Goal: Find specific page/section: Locate a particular part of the current website

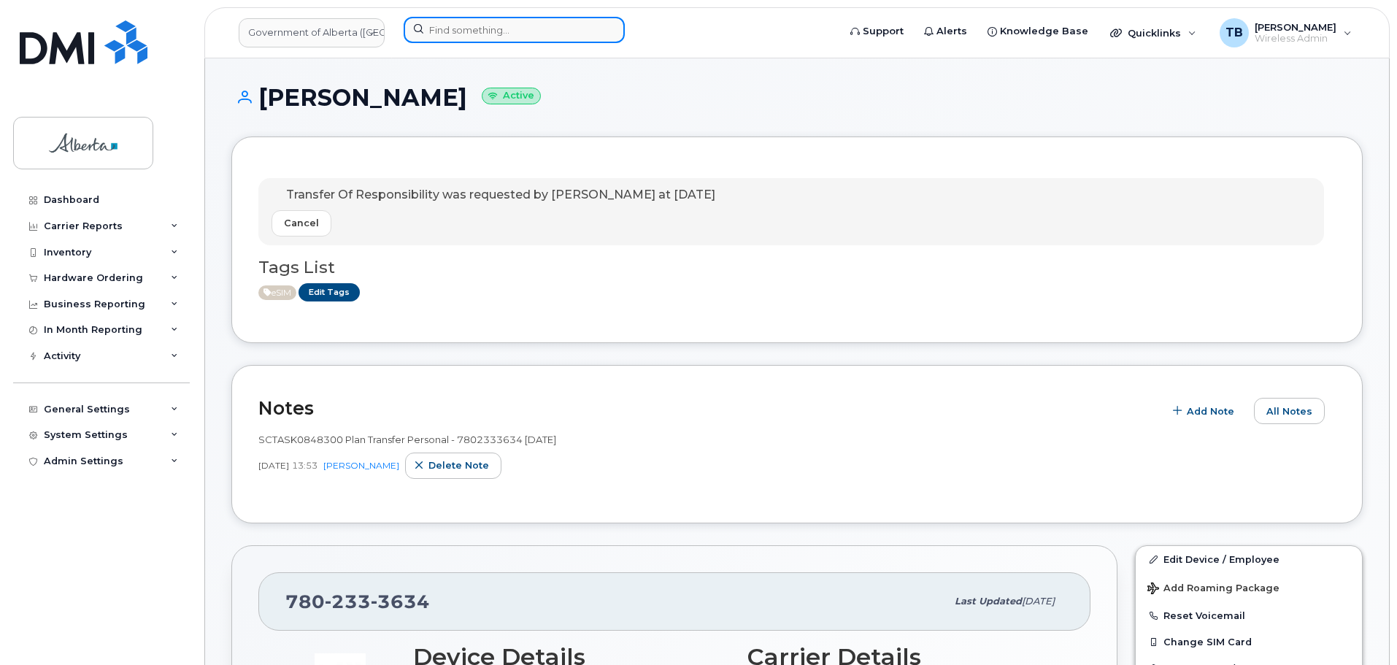
click at [432, 28] on input at bounding box center [514, 30] width 221 height 26
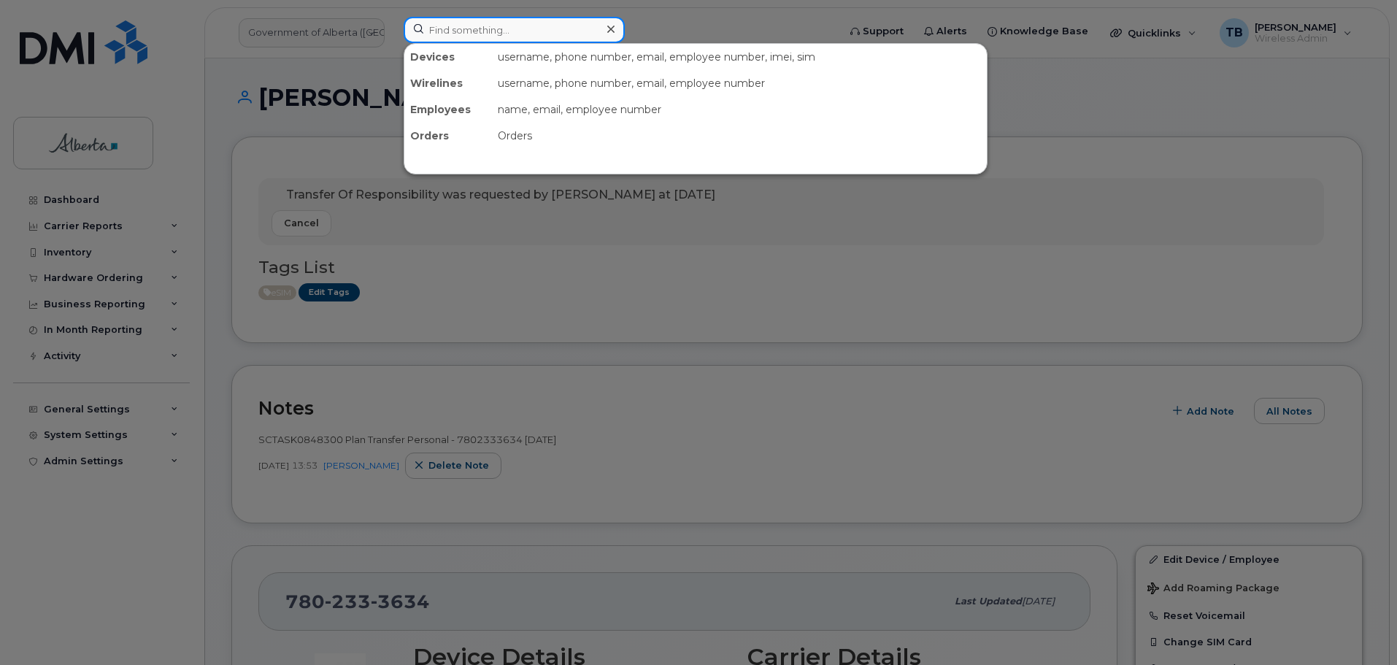
paste input "4035973056"
type input "4035973056"
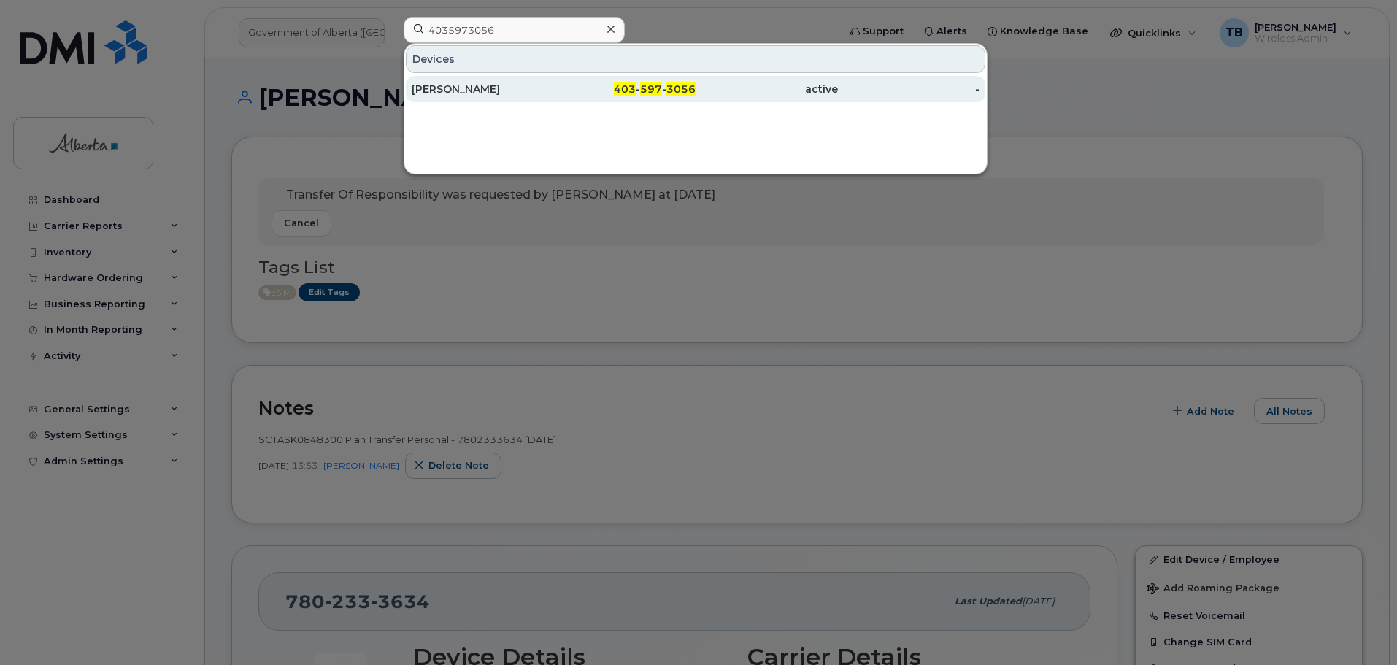
click at [432, 93] on div "Cheryl Jamieson" at bounding box center [483, 89] width 142 height 15
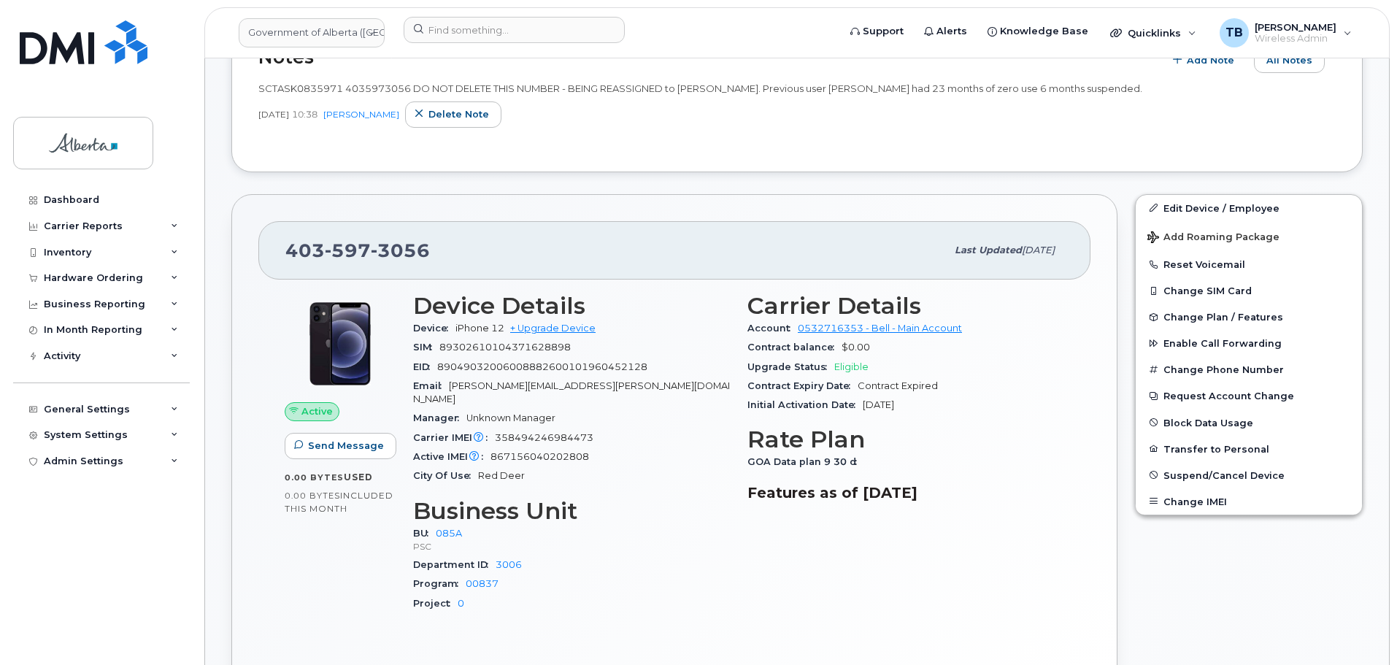
scroll to position [365, 0]
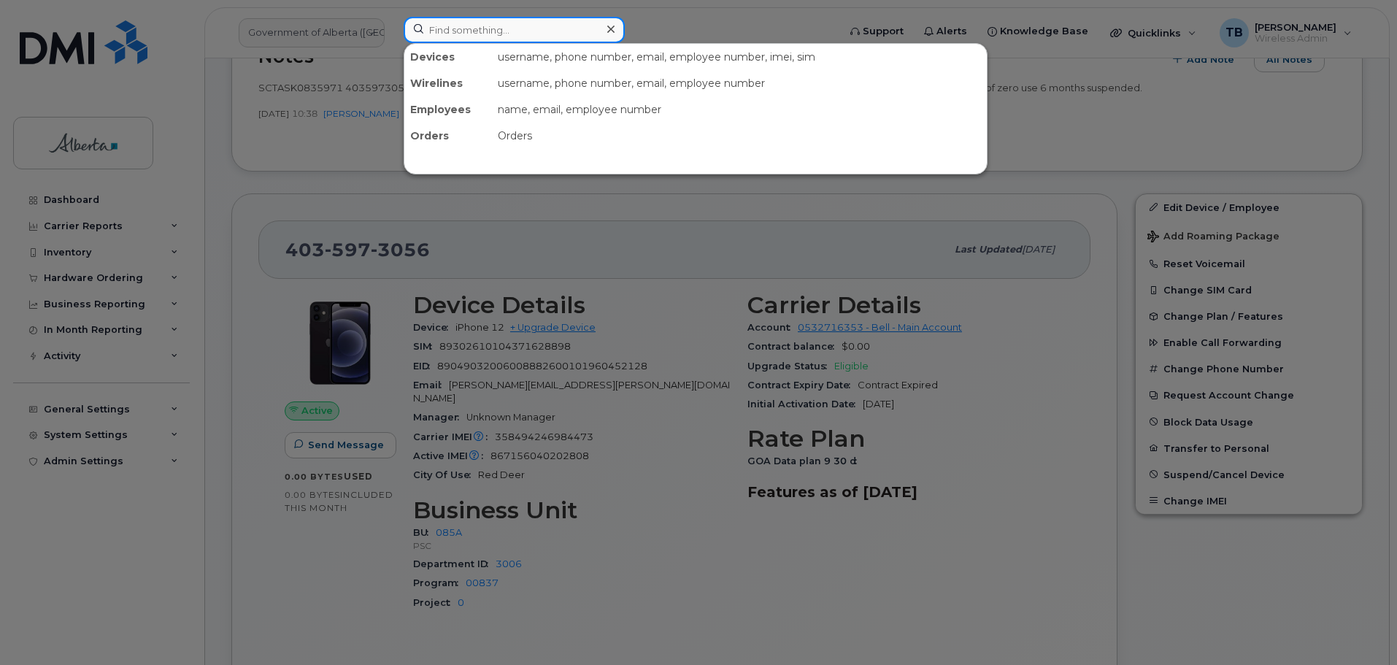
click at [518, 34] on input at bounding box center [514, 30] width 221 height 26
paste input "4039156250"
type input "4039156250"
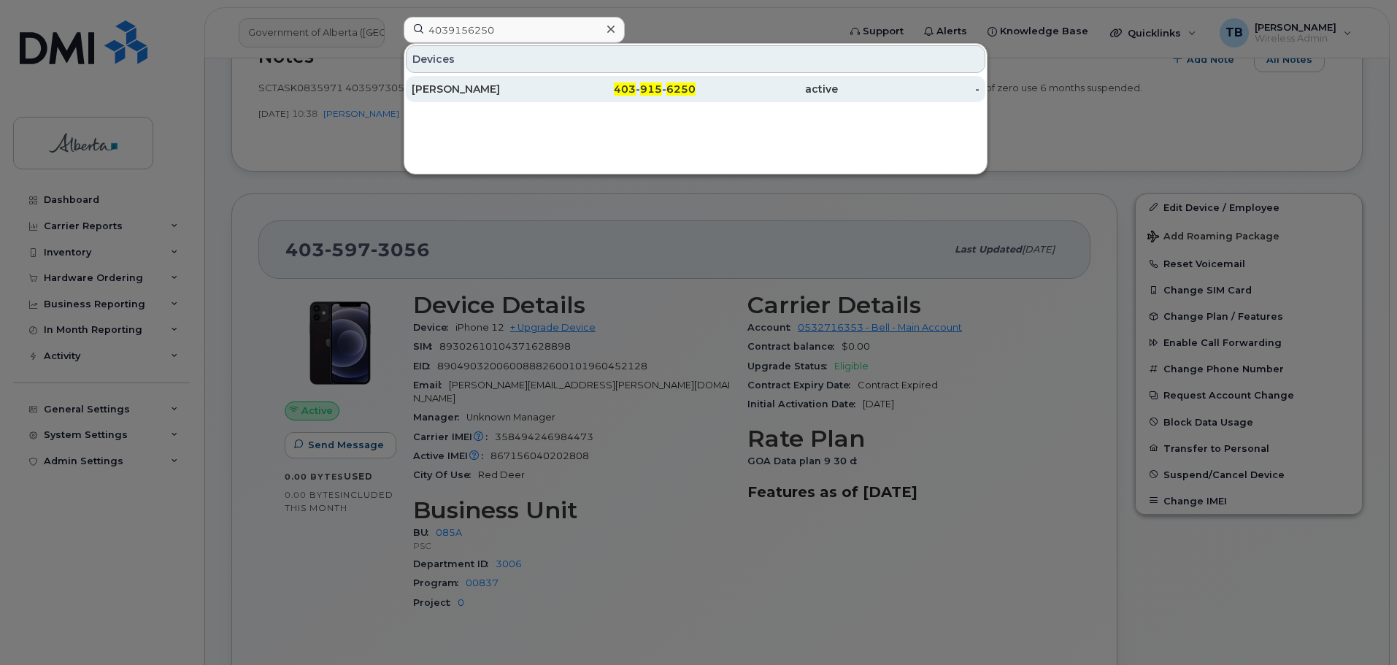
click at [445, 85] on div "Jessika Falade" at bounding box center [483, 89] width 142 height 15
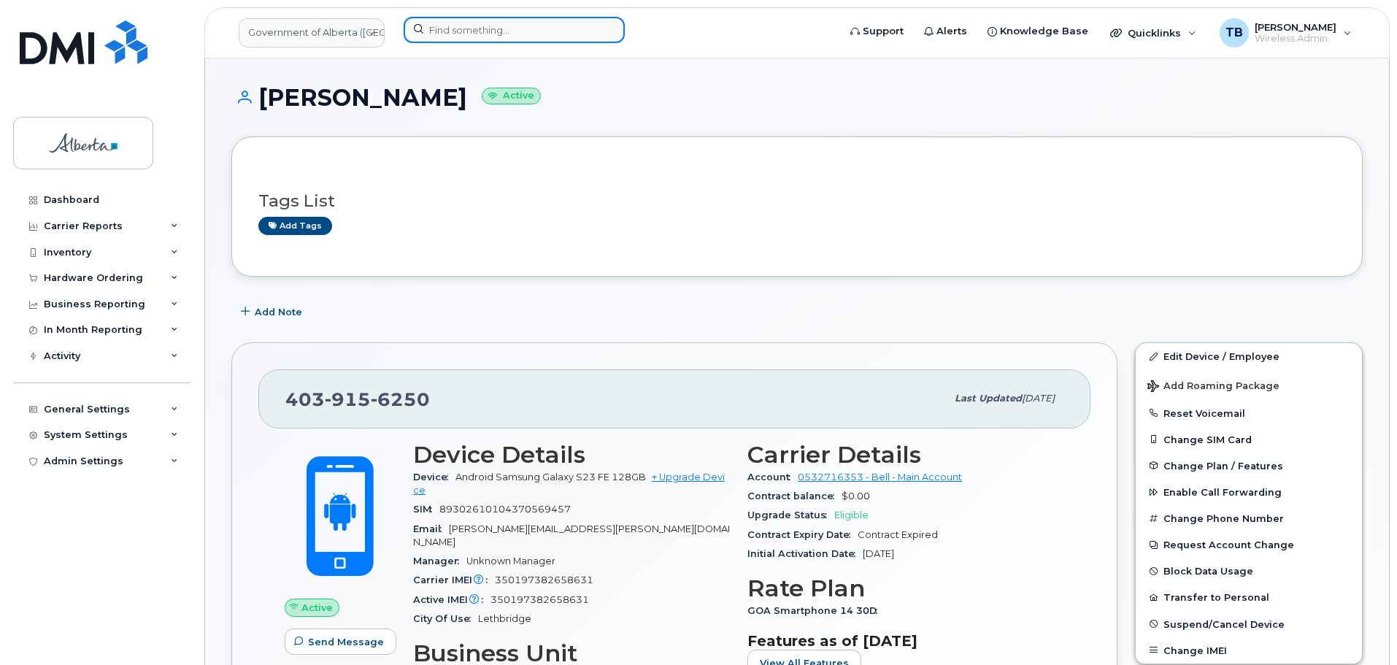
click at [524, 36] on input at bounding box center [514, 30] width 221 height 26
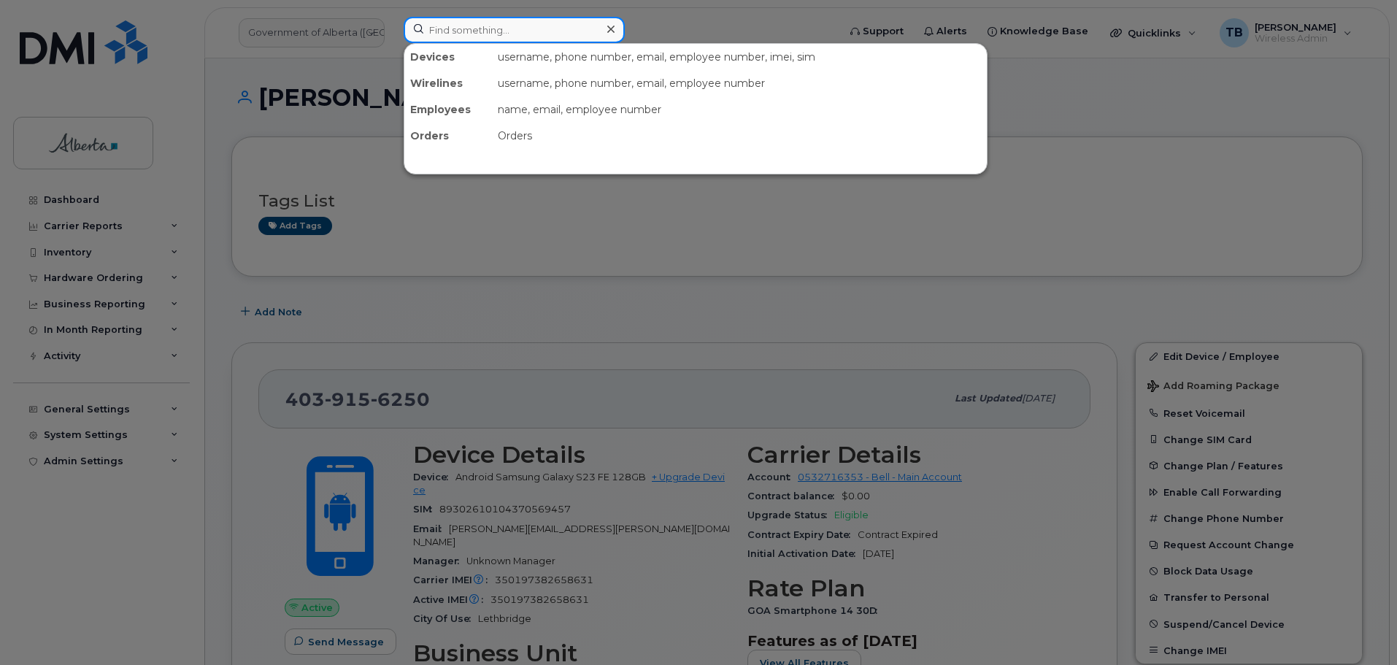
paste input "5877833713"
type input "5877833713"
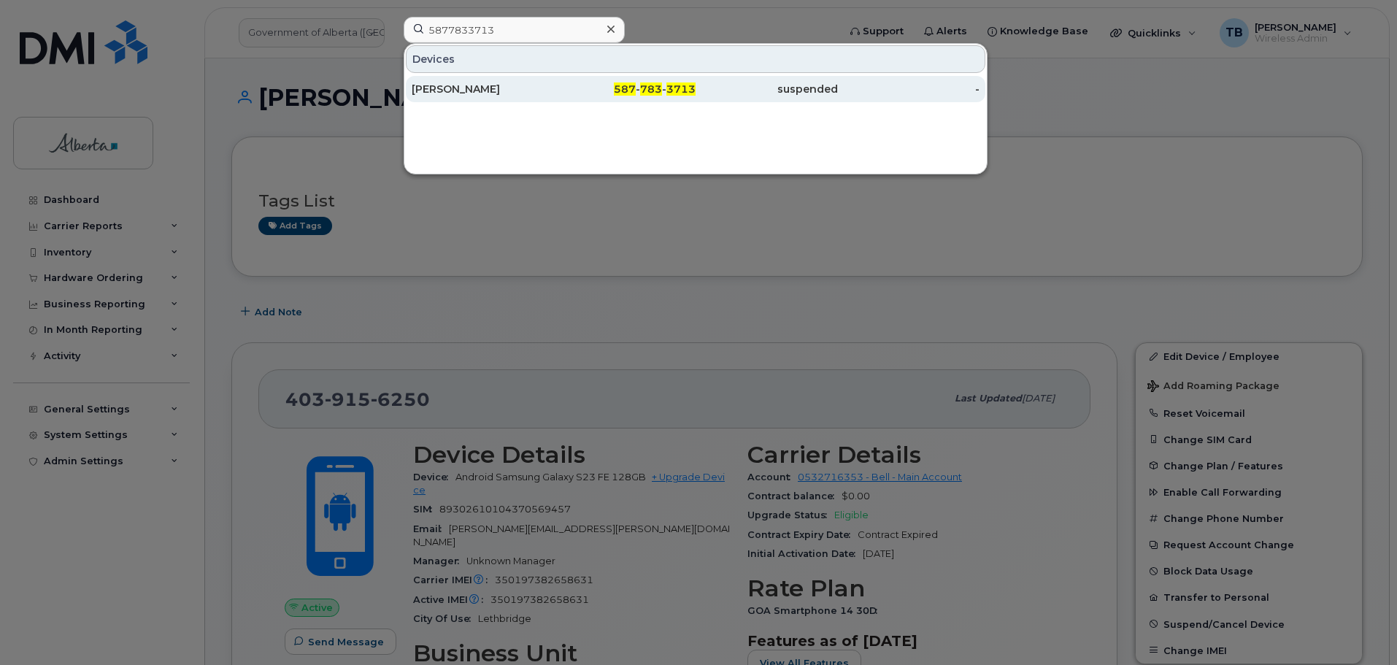
click at [460, 86] on div "Jessica Fodor" at bounding box center [483, 89] width 142 height 15
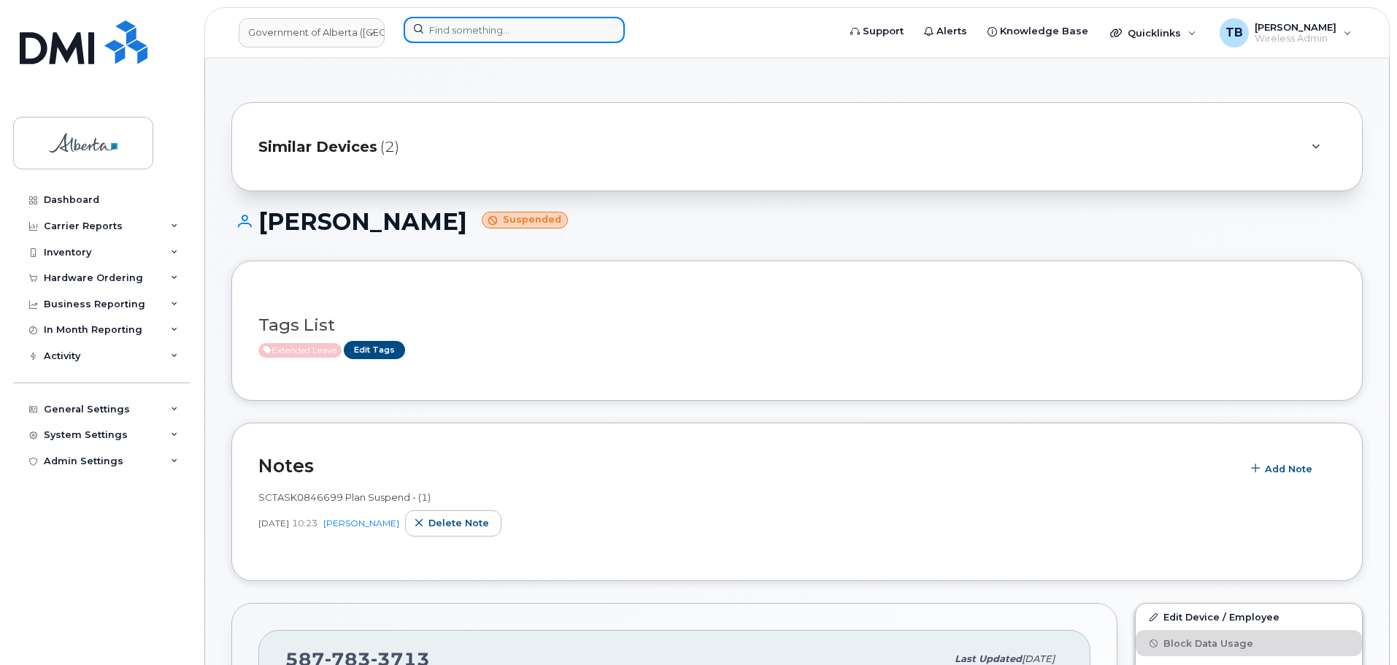
click at [457, 33] on input at bounding box center [514, 30] width 221 height 26
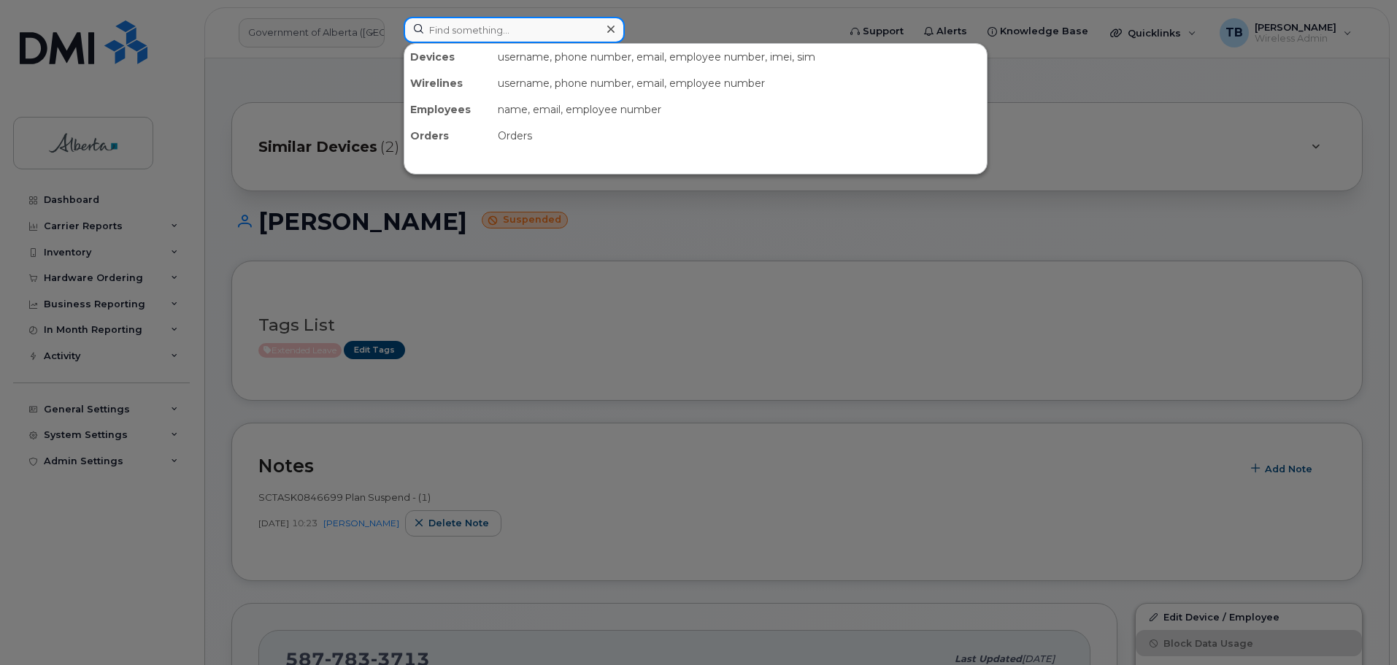
paste input "Monika Chyzyk"
type input "Monika Chyzyk"
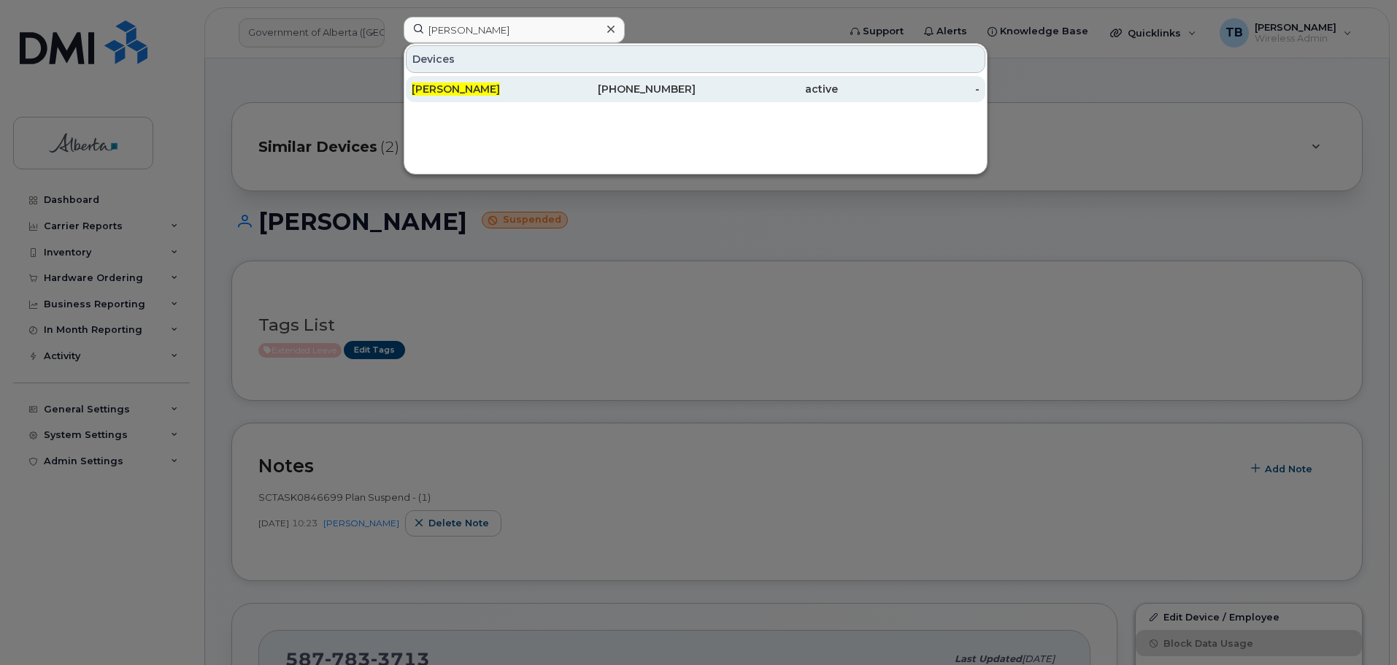
click at [448, 91] on span "Monika Chyzyk" at bounding box center [456, 89] width 88 height 13
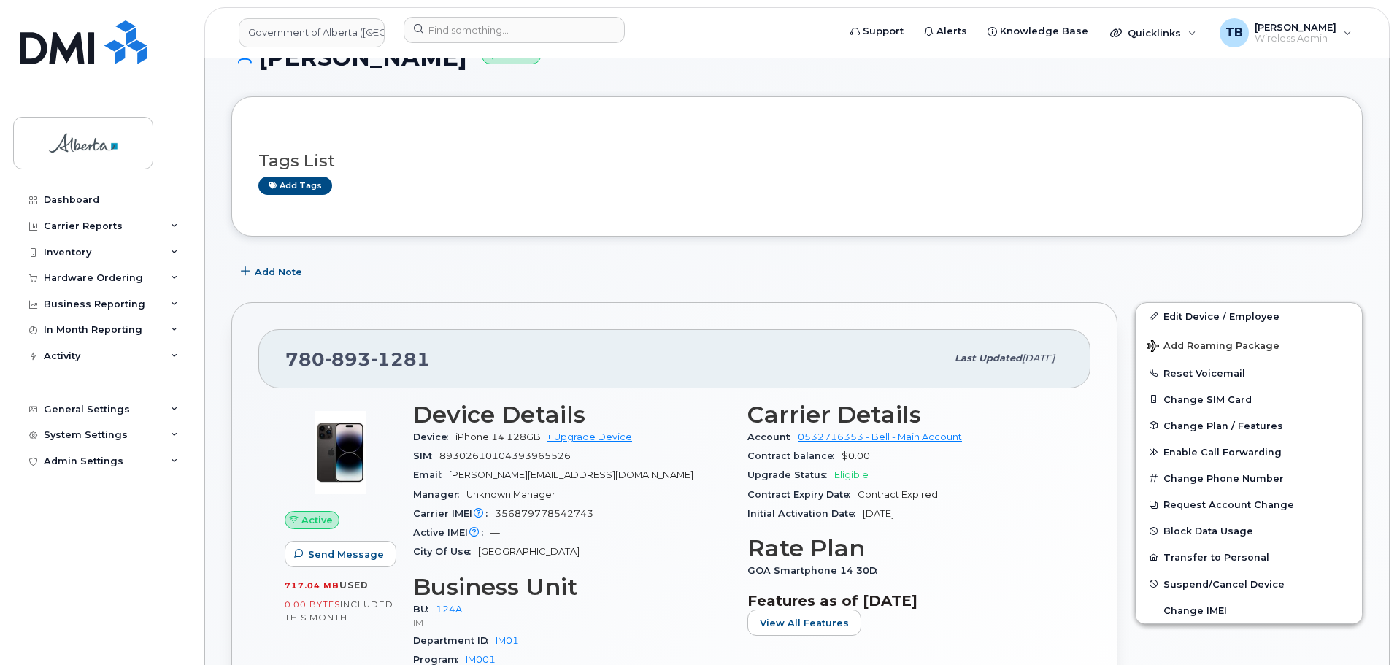
scroll to position [73, 0]
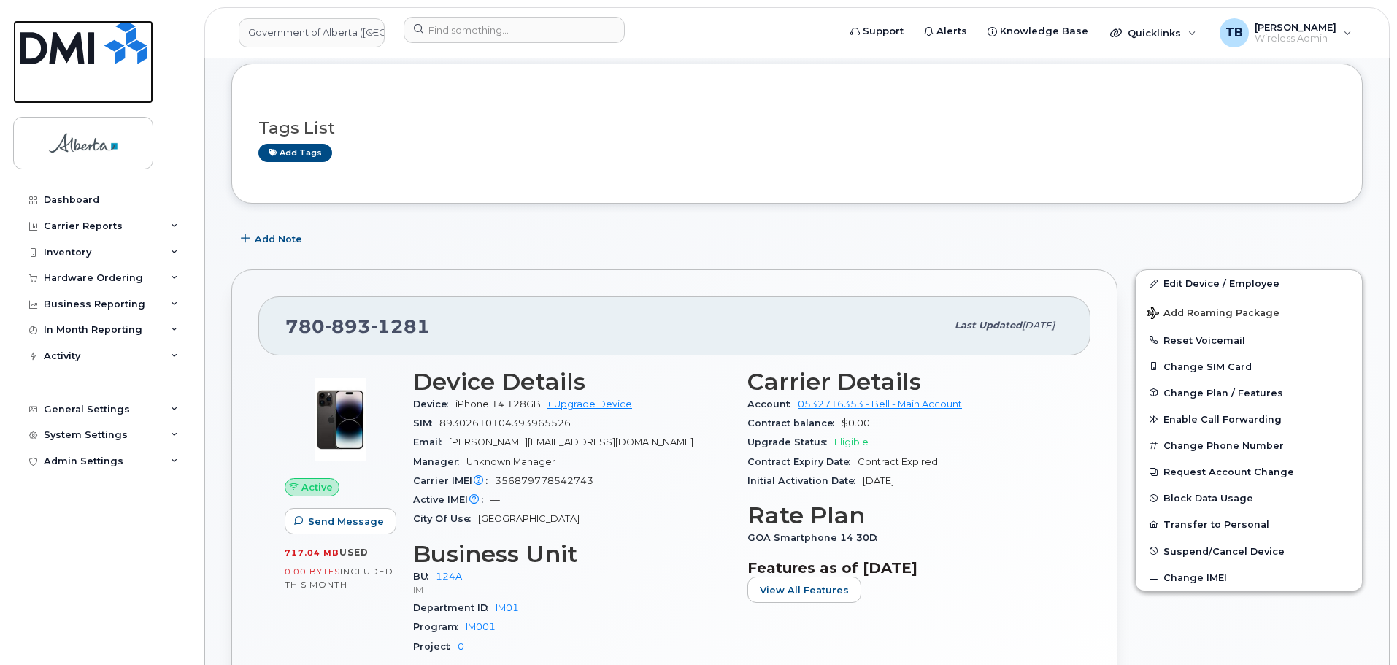
click at [84, 61] on img at bounding box center [84, 42] width 128 height 44
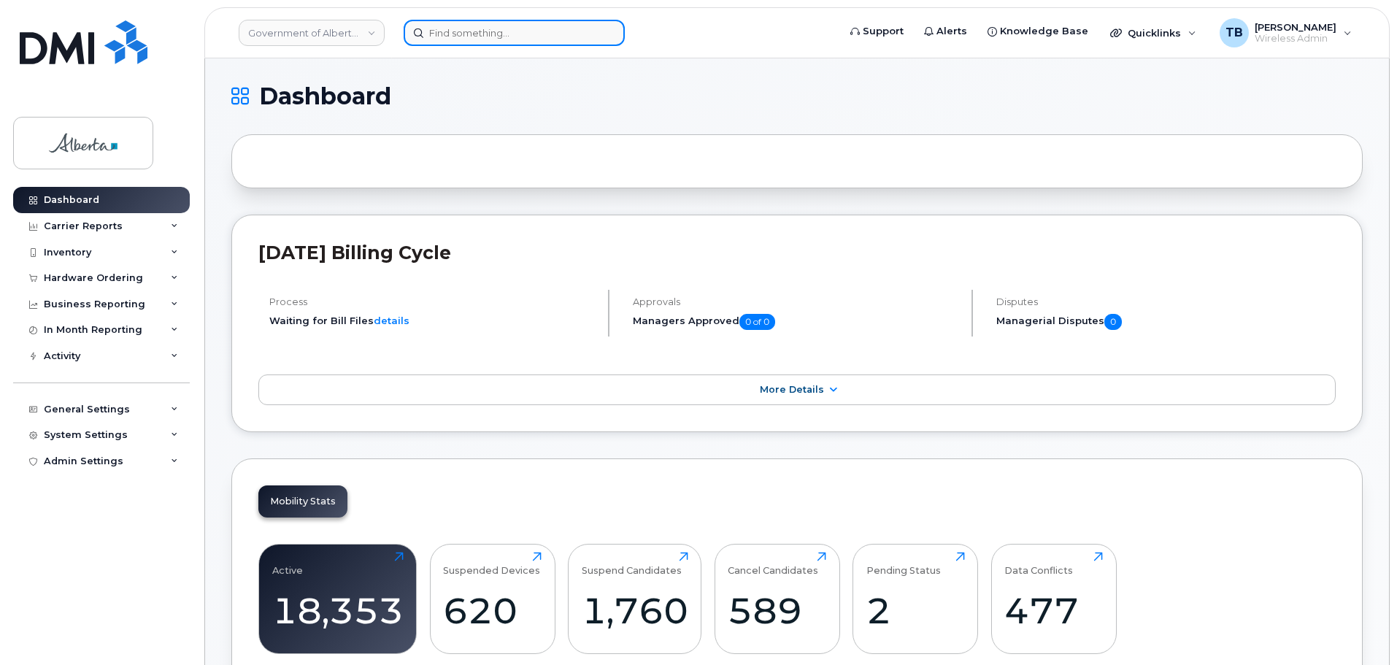
click at [481, 43] on input at bounding box center [514, 33] width 221 height 26
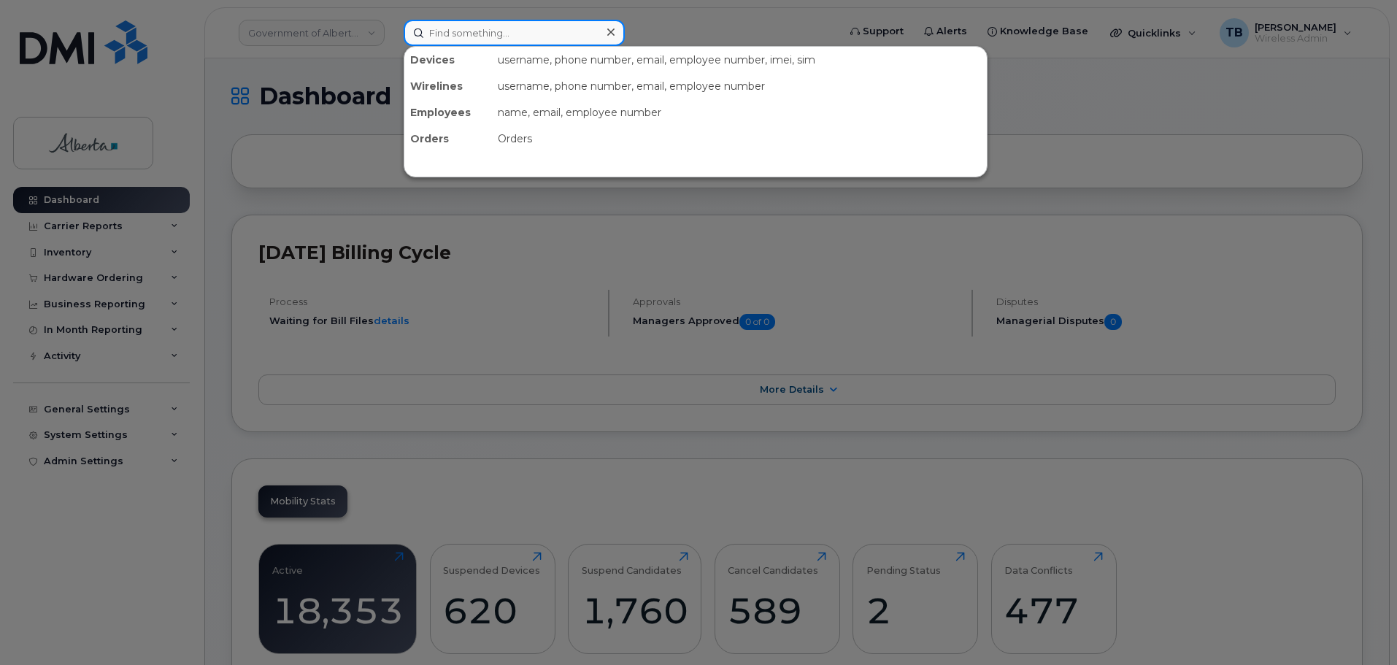
paste input "5875450879"
type input "5875450879"
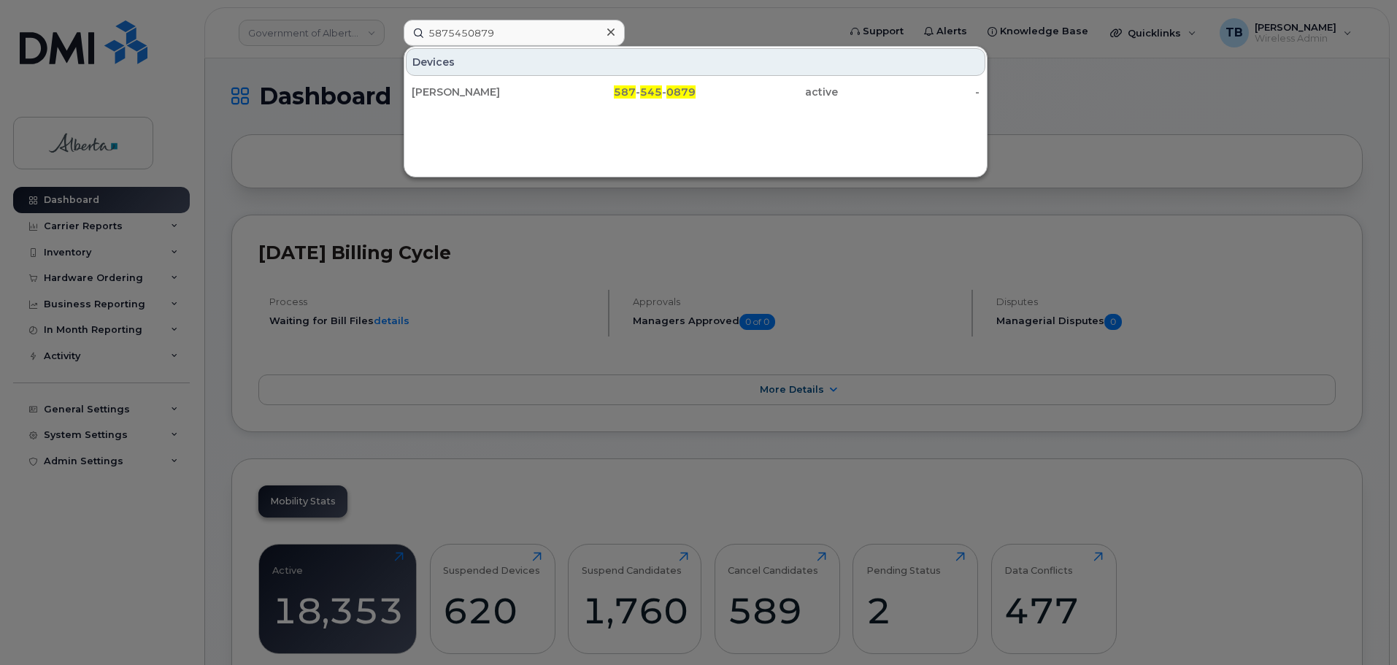
drag, startPoint x: 448, startPoint y: 83, endPoint x: 423, endPoint y: 115, distance: 40.0
click at [448, 83] on div "[PERSON_NAME]" at bounding box center [483, 92] width 142 height 26
